Goal: Navigation & Orientation: Find specific page/section

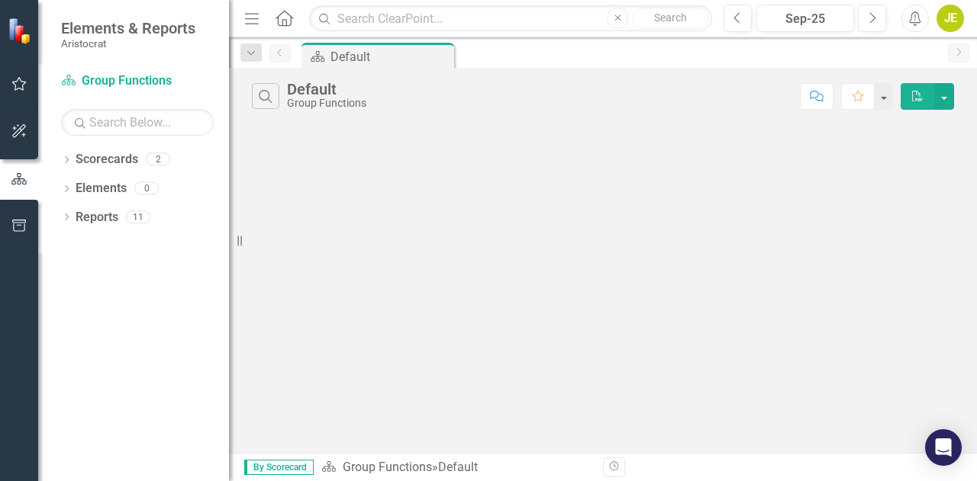
click at [66, 190] on icon at bounding box center [67, 188] width 4 height 7
click at [66, 305] on icon at bounding box center [67, 304] width 4 height 7
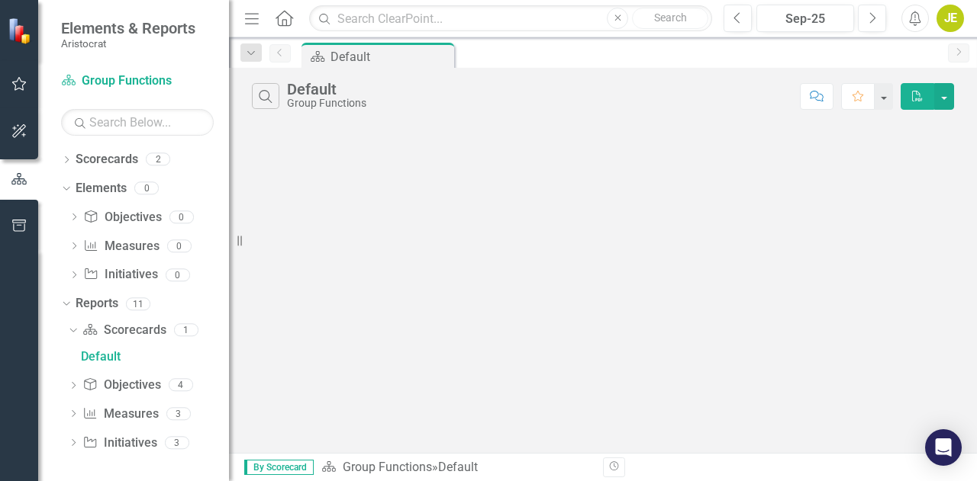
click at [76, 244] on icon "Dropdown" at bounding box center [74, 247] width 11 height 8
click at [75, 414] on icon "Dropdown" at bounding box center [73, 415] width 11 height 8
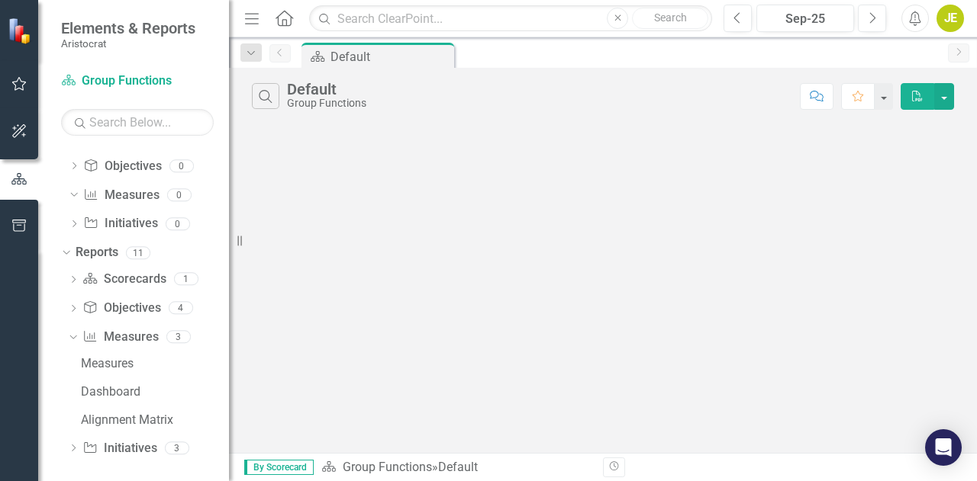
scroll to position [56, 0]
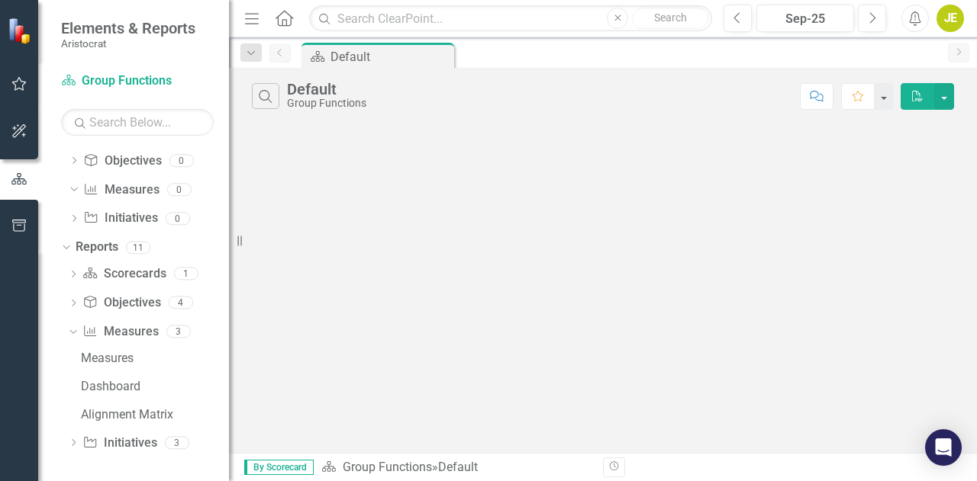
click at [69, 440] on icon "Dropdown" at bounding box center [73, 444] width 11 height 8
click at [72, 330] on icon "Dropdown" at bounding box center [73, 333] width 11 height 8
click at [127, 358] on div "Measures" at bounding box center [155, 359] width 148 height 14
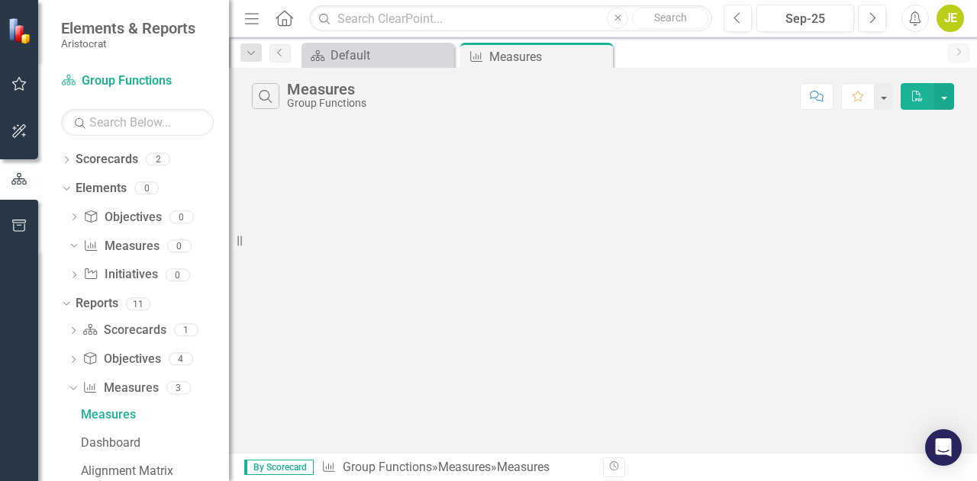
click at [73, 385] on icon "Dropdown" at bounding box center [71, 387] width 8 height 11
click at [73, 385] on icon at bounding box center [74, 388] width 4 height 7
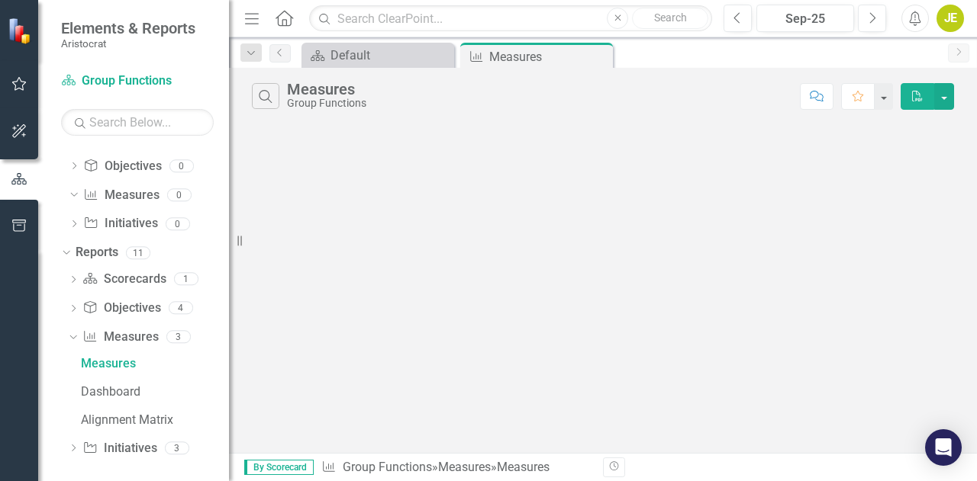
scroll to position [56, 0]
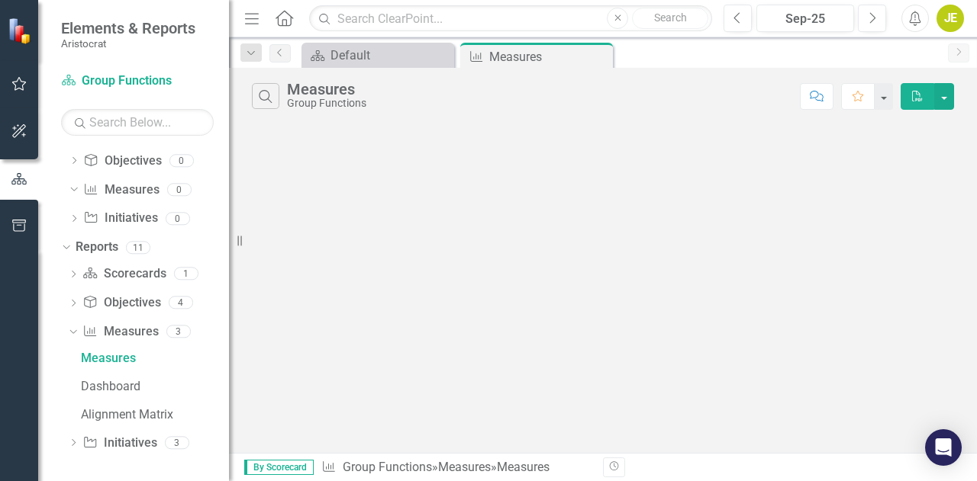
click at [72, 443] on icon "Dropdown" at bounding box center [73, 444] width 11 height 8
click at [75, 362] on icon "Dropdown" at bounding box center [71, 360] width 8 height 11
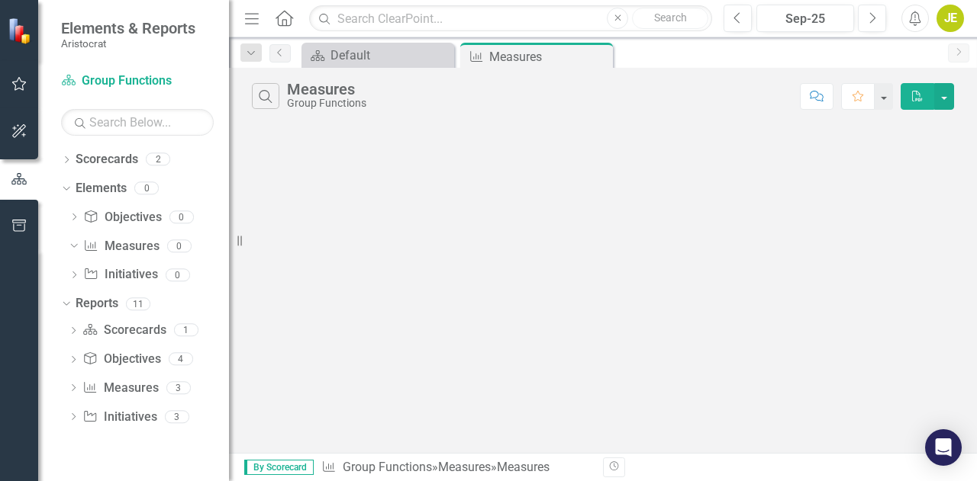
click at [75, 419] on icon "Dropdown" at bounding box center [73, 418] width 11 height 8
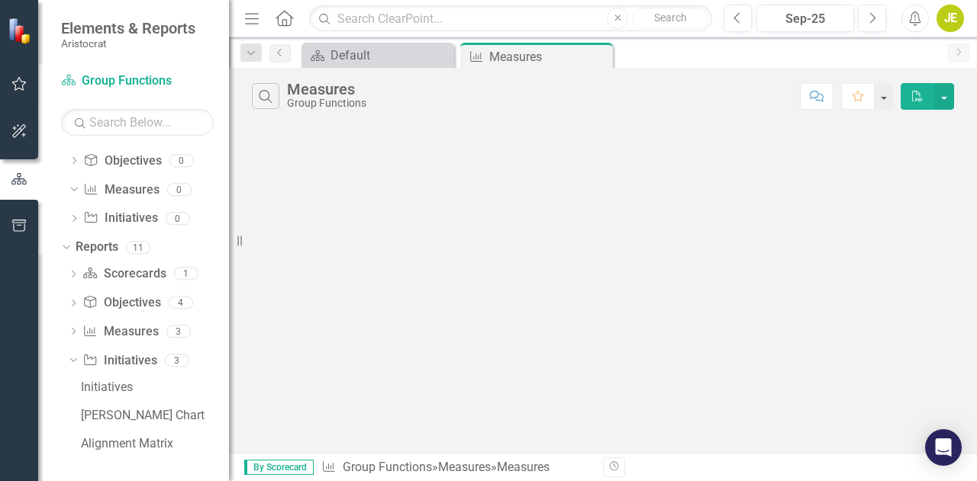
click at [69, 360] on icon "Dropdown" at bounding box center [71, 360] width 8 height 11
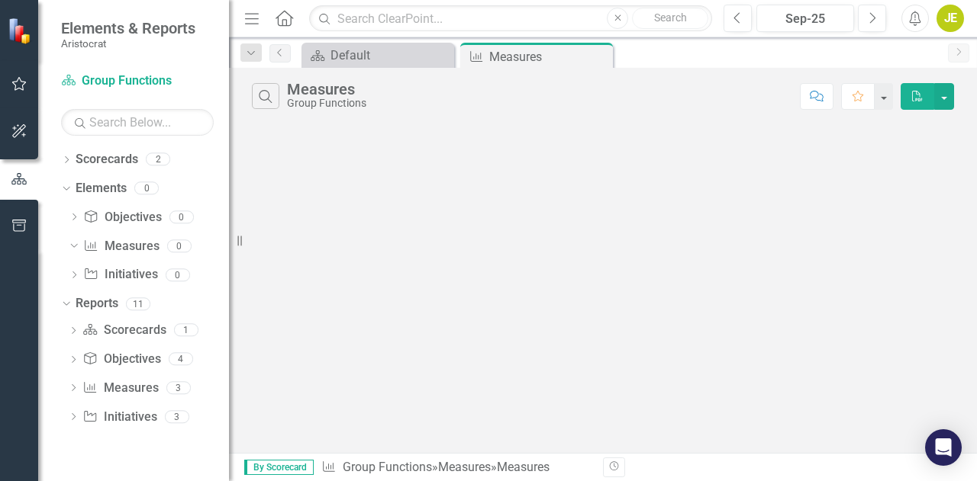
scroll to position [0, 0]
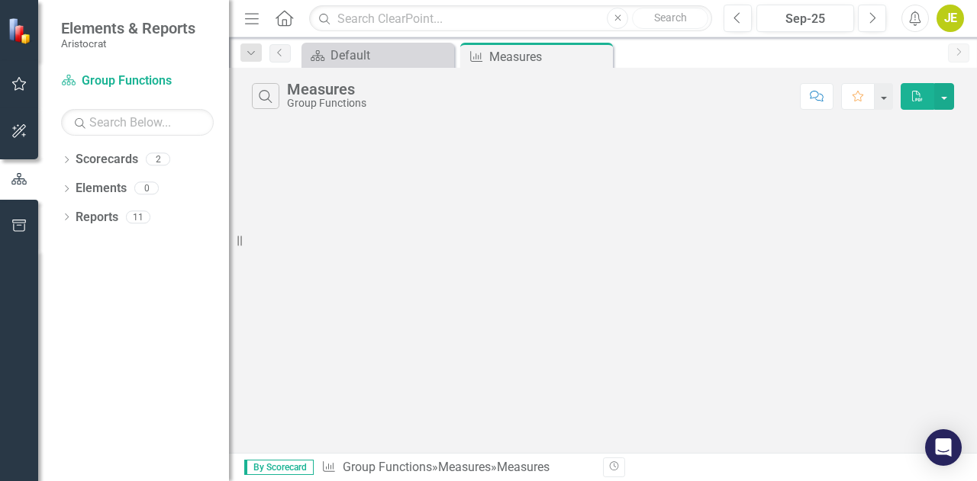
click at [67, 216] on icon at bounding box center [67, 217] width 4 height 7
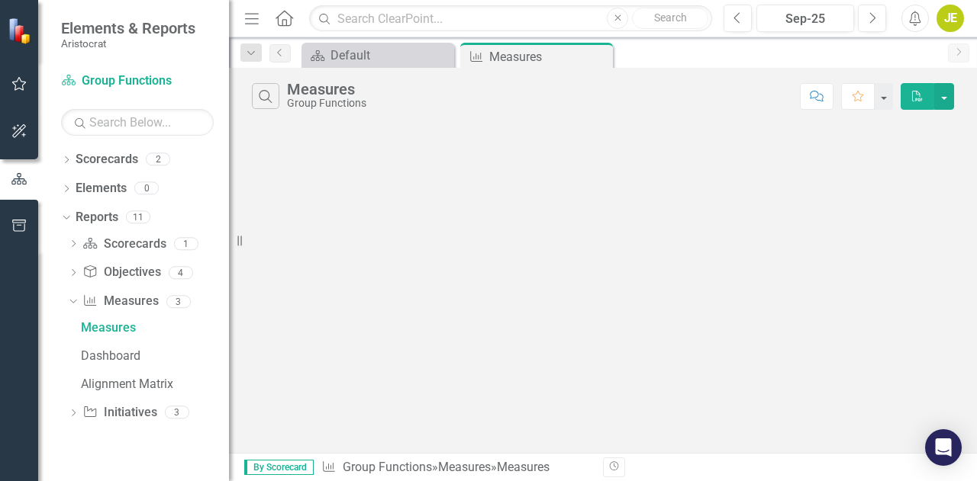
click at [77, 298] on div "Dropdown" at bounding box center [70, 301] width 13 height 11
click at [77, 298] on div "Dropdown" at bounding box center [73, 304] width 11 height 13
click at [75, 272] on icon at bounding box center [74, 272] width 4 height 7
click at [68, 184] on div "Dropdown" at bounding box center [66, 190] width 11 height 13
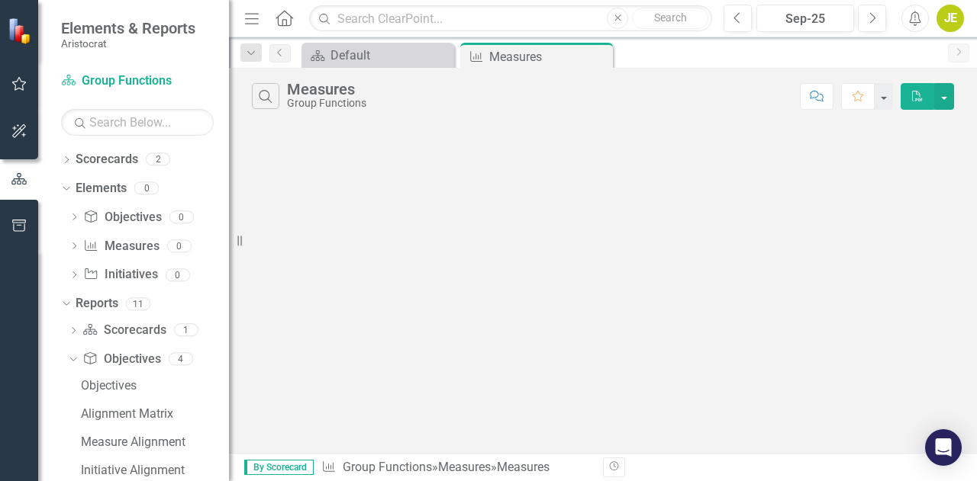
click at [73, 246] on icon "Dropdown" at bounding box center [74, 247] width 11 height 8
click at [72, 329] on icon "Dropdown" at bounding box center [73, 332] width 11 height 8
click at [72, 384] on icon "Dropdown" at bounding box center [73, 387] width 11 height 8
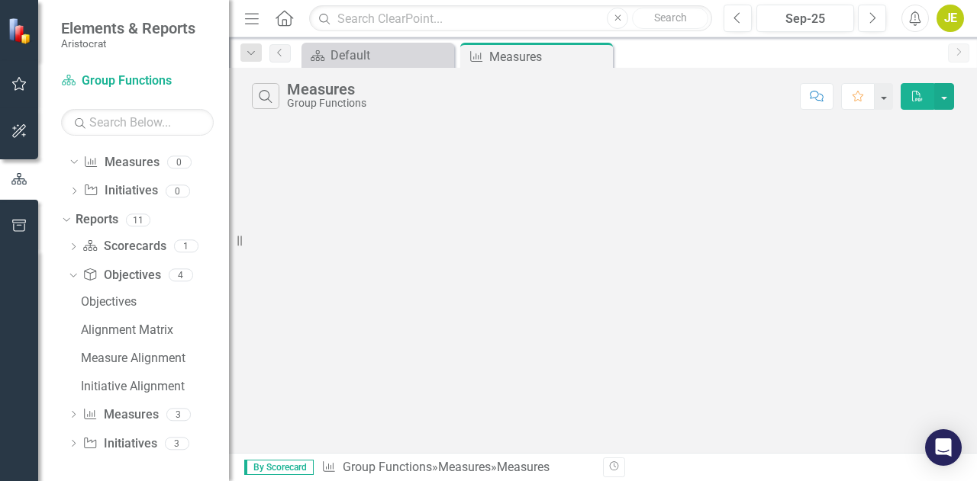
scroll to position [51, 0]
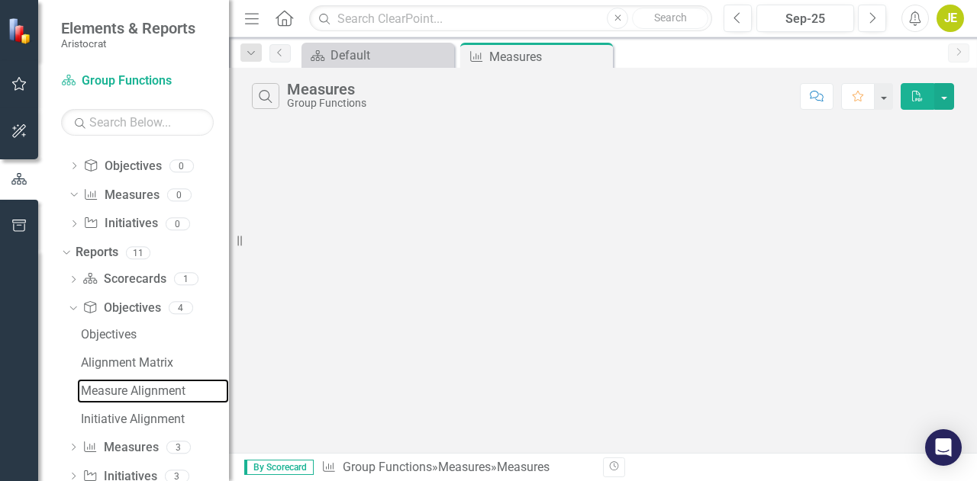
click at [99, 395] on div "Measure Alignment" at bounding box center [155, 392] width 148 height 14
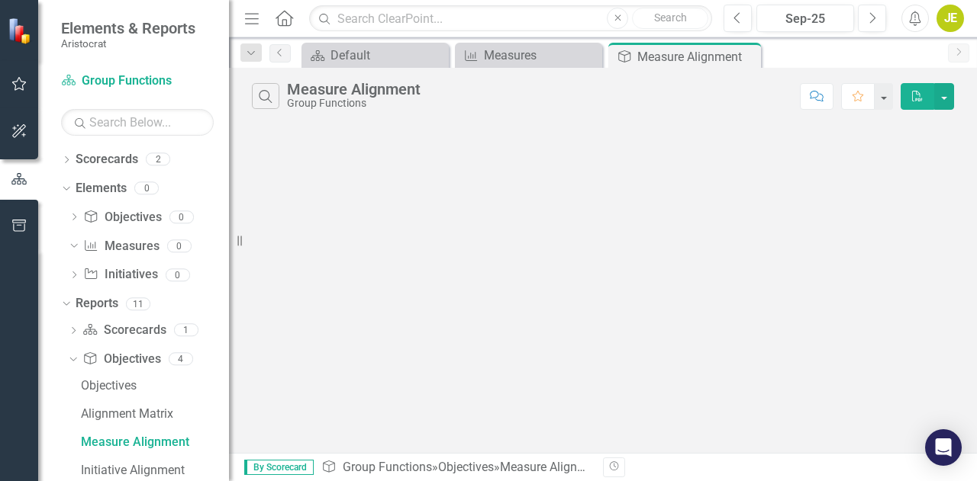
click at [70, 330] on icon "Dropdown" at bounding box center [73, 332] width 11 height 8
click at [73, 249] on icon "Dropdown" at bounding box center [72, 245] width 8 height 11
click at [0, 0] on icon "Close" at bounding box center [0, 0] width 0 height 0
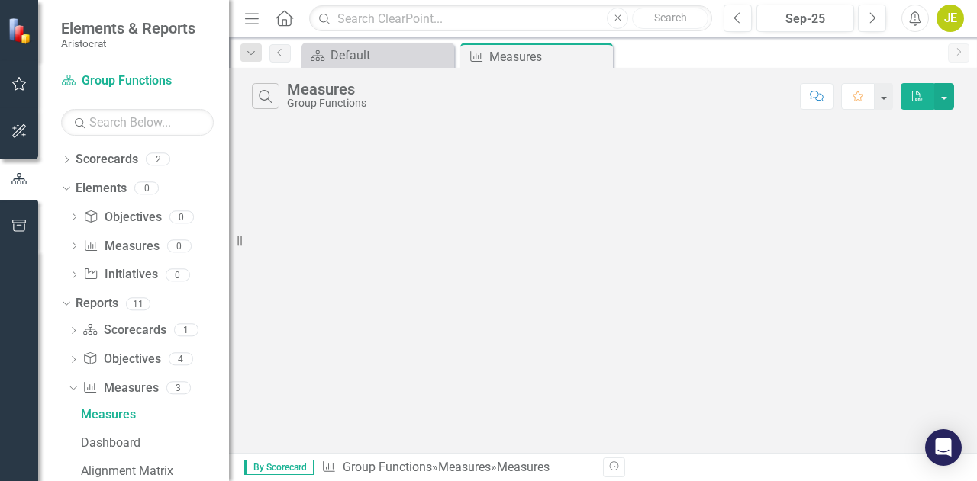
click at [0, 0] on icon "Close" at bounding box center [0, 0] width 0 height 0
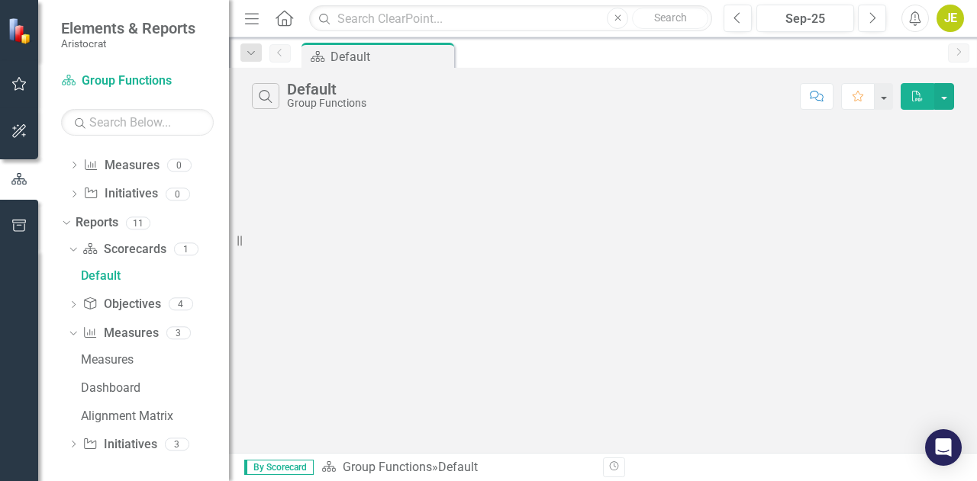
scroll to position [82, 0]
click at [77, 304] on icon "Dropdown" at bounding box center [73, 305] width 11 height 8
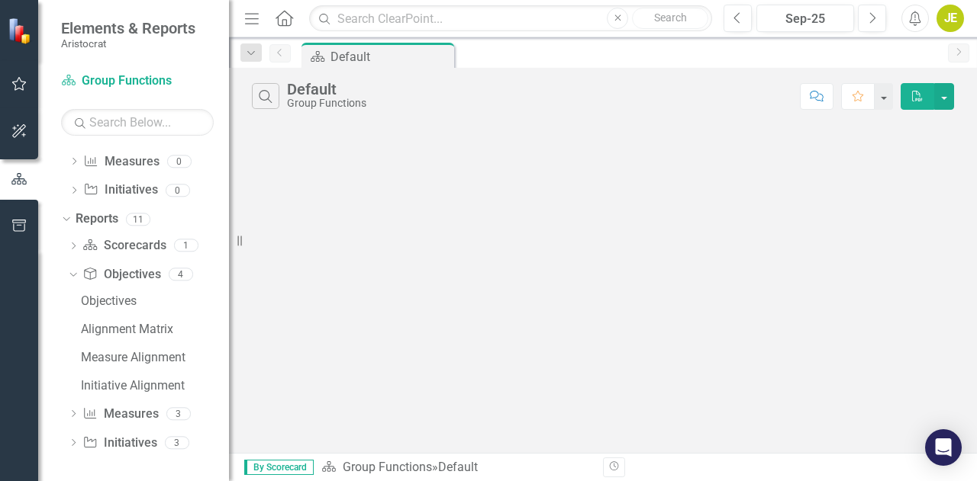
click at [76, 413] on icon "Dropdown" at bounding box center [73, 415] width 11 height 8
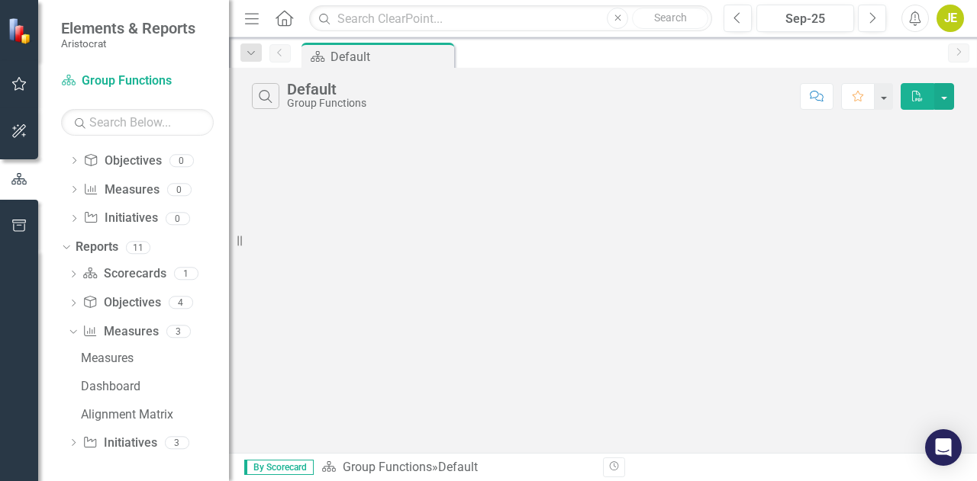
scroll to position [0, 0]
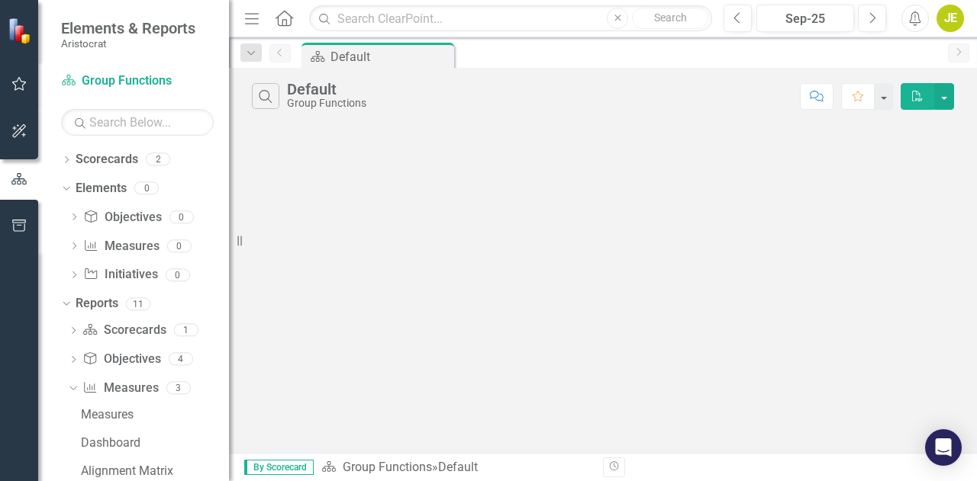
click at [64, 158] on icon "Dropdown" at bounding box center [66, 161] width 11 height 8
click at [74, 188] on icon "Dropdown" at bounding box center [74, 187] width 11 height 9
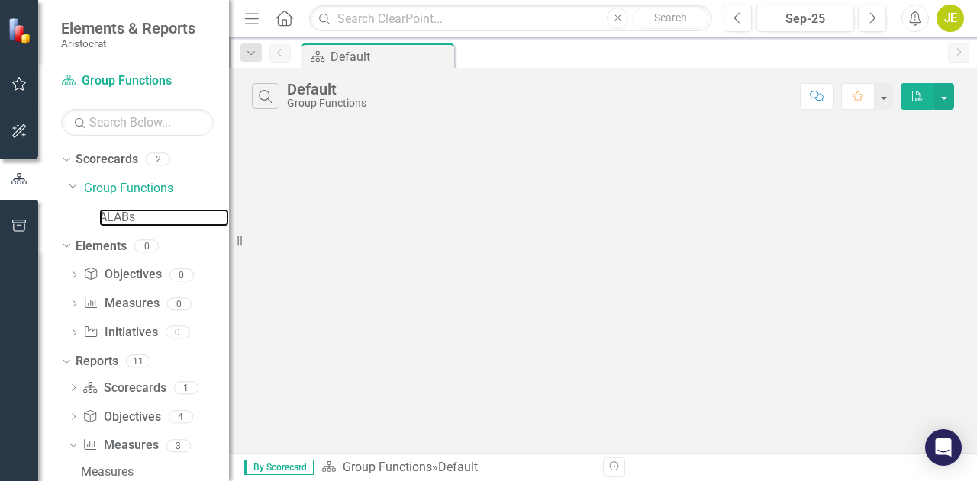
click at [113, 221] on link "ALABs" at bounding box center [164, 218] width 130 height 18
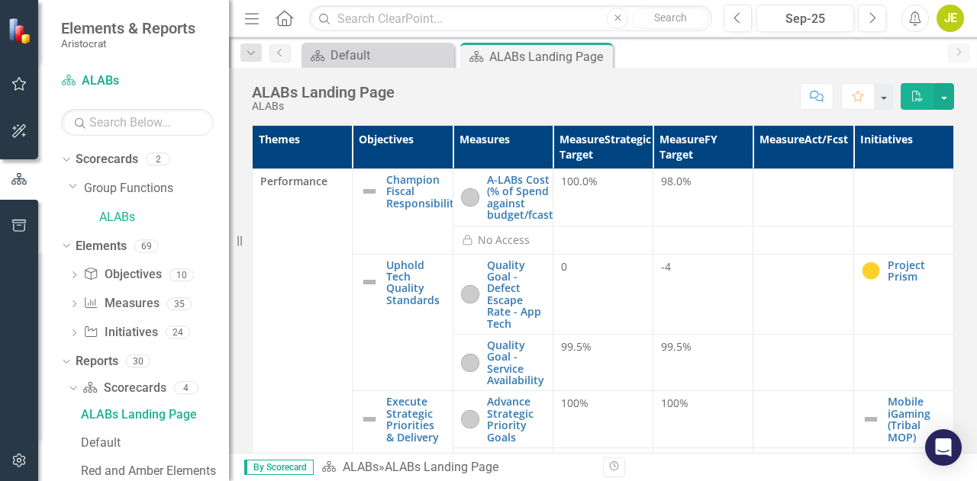
click at [75, 301] on icon "Dropdown" at bounding box center [74, 305] width 11 height 8
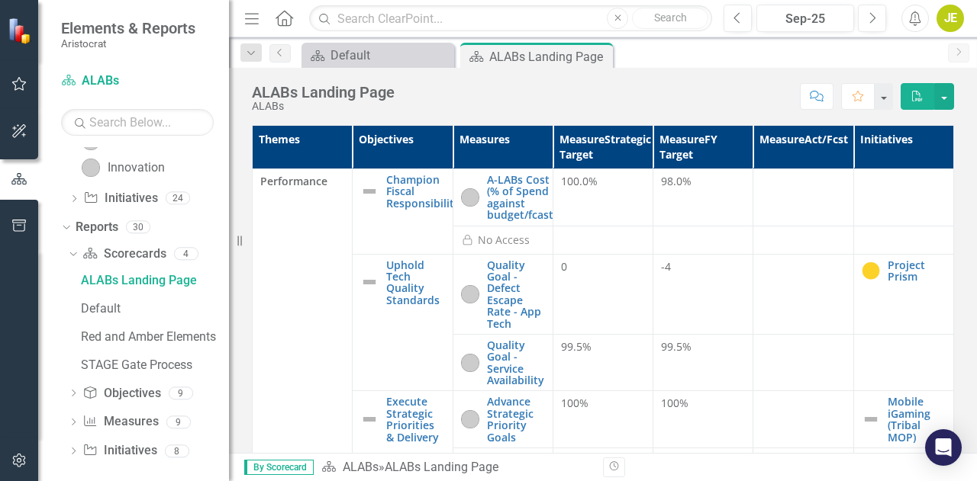
scroll to position [1077, 0]
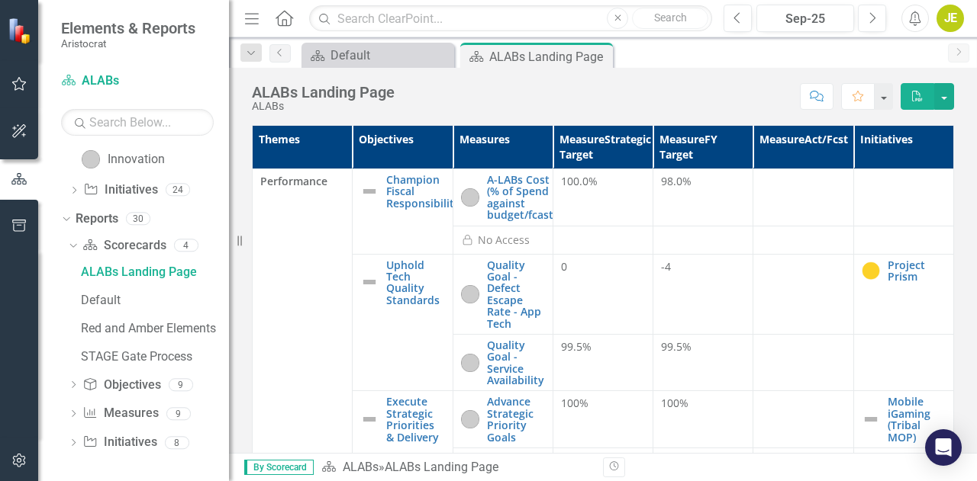
click at [76, 410] on div "Dropdown" at bounding box center [73, 416] width 11 height 13
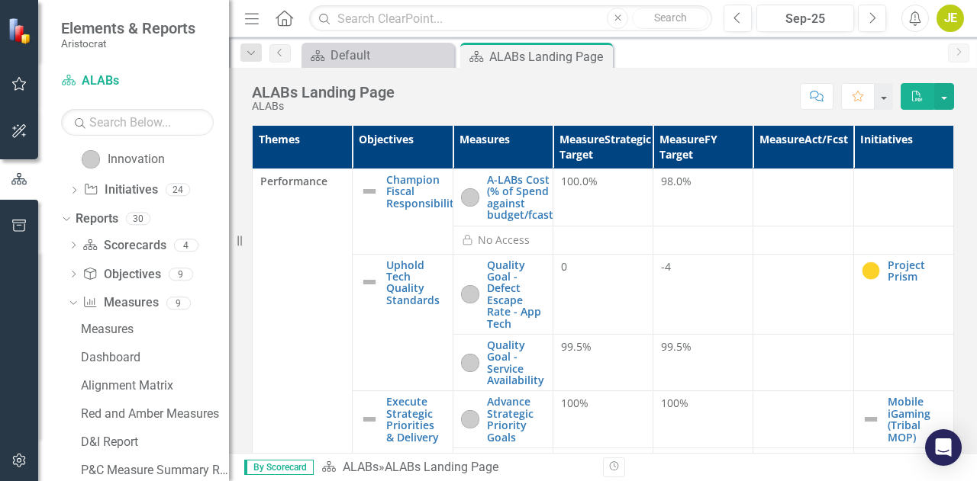
scroll to position [1218, 0]
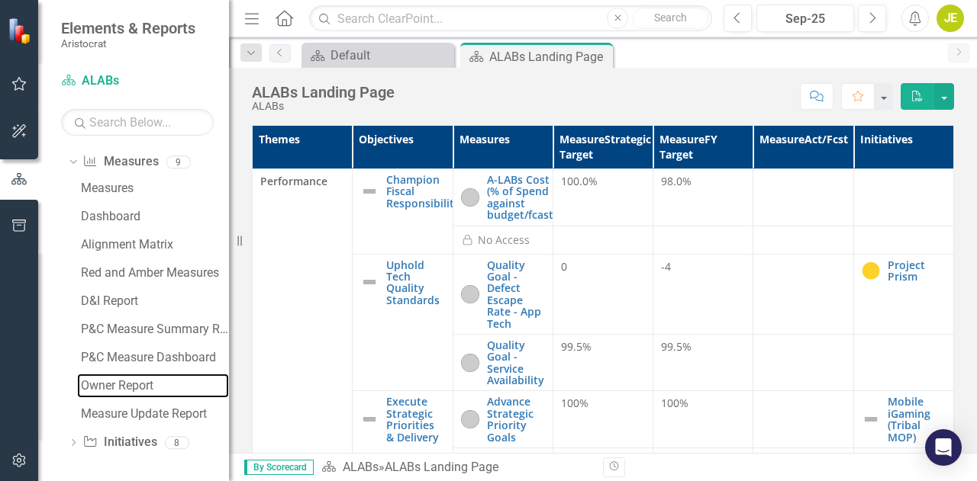
click at [125, 386] on div "Owner Report" at bounding box center [155, 386] width 148 height 14
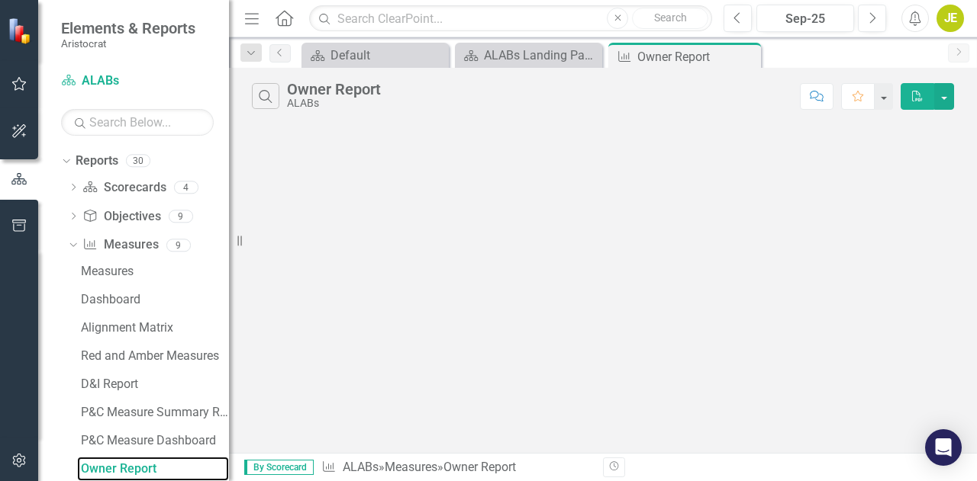
scroll to position [1135, 0]
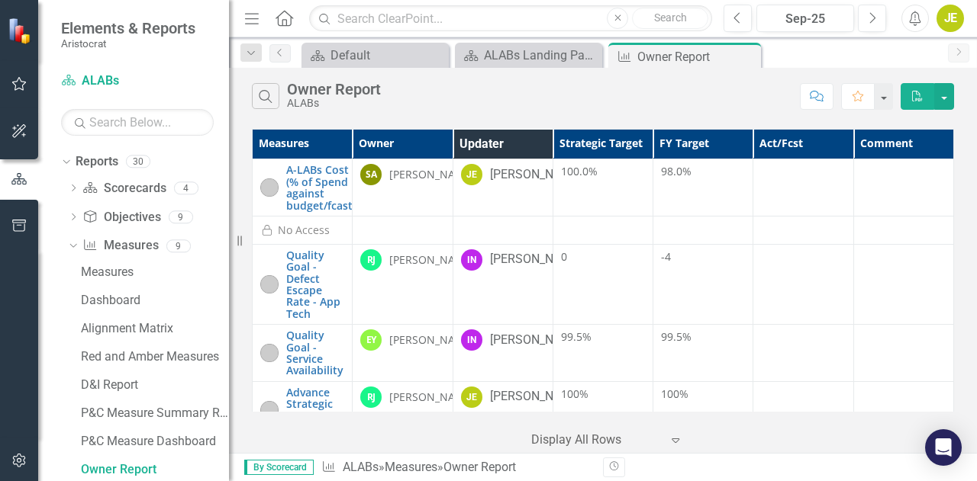
click at [249, 19] on icon "Menu" at bounding box center [252, 18] width 20 height 16
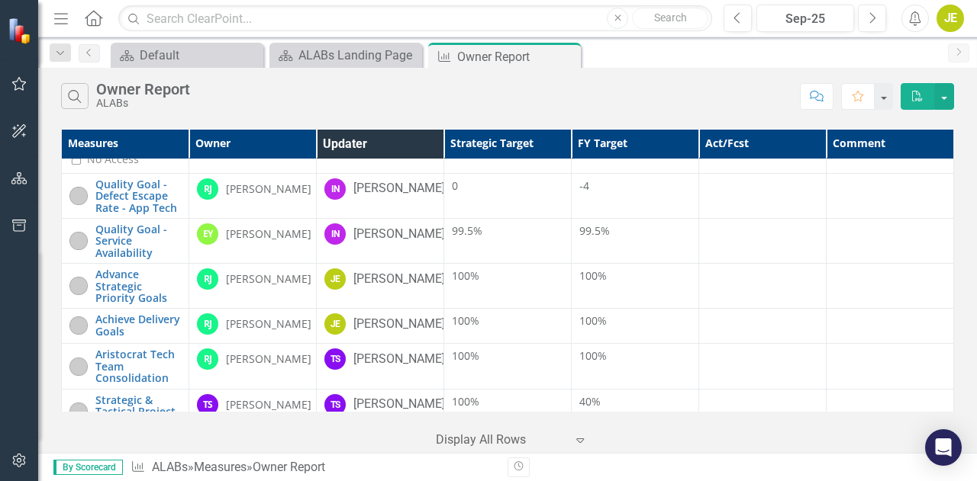
scroll to position [64, 0]
